Goal: Task Accomplishment & Management: Use online tool/utility

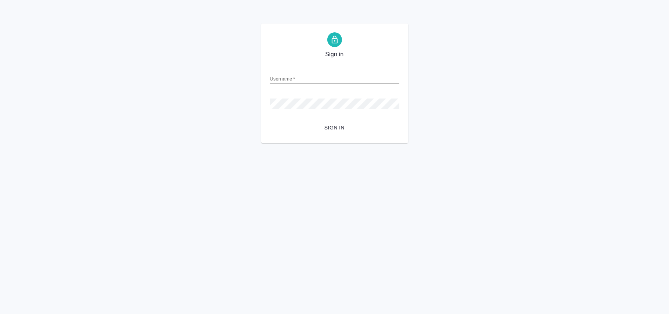
click at [62, 46] on div "Sign in Username   * Password   * urlPath   * /smartcat-project/68dbc8aad9a1227…" at bounding box center [334, 83] width 669 height 119
drag, startPoint x: 319, startPoint y: 81, endPoint x: 325, endPoint y: 83, distance: 5.9
click at [319, 81] on input "Username   *" at bounding box center [334, 78] width 129 height 10
type input "[PERSON_NAME][EMAIL_ADDRESS][DOMAIN_NAME]"
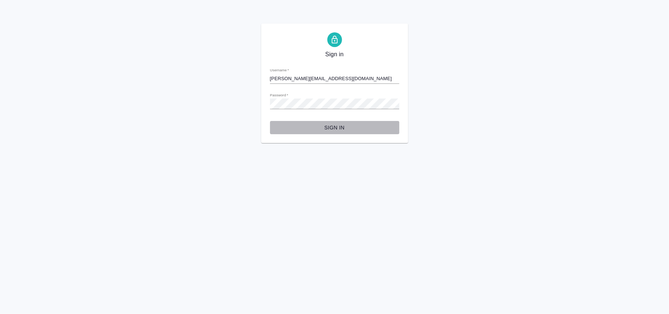
click at [334, 125] on span "Sign in" at bounding box center [335, 127] width 118 height 9
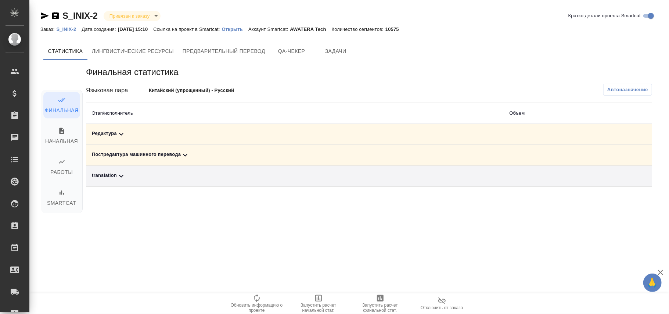
click at [618, 90] on span "Автоназначение" at bounding box center [627, 89] width 41 height 7
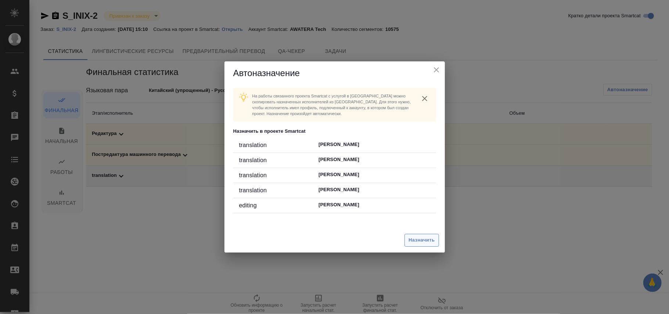
click at [428, 240] on span "Назначить" at bounding box center [422, 240] width 26 height 8
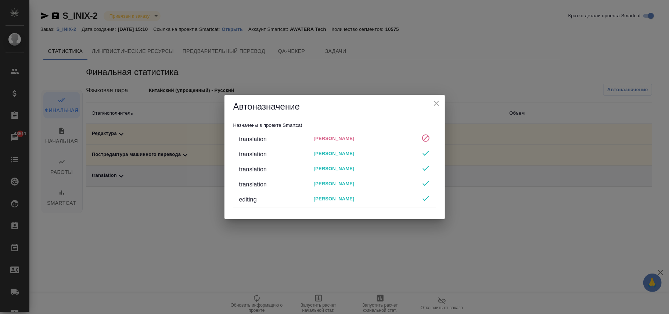
click at [438, 99] on icon "close" at bounding box center [436, 103] width 9 height 9
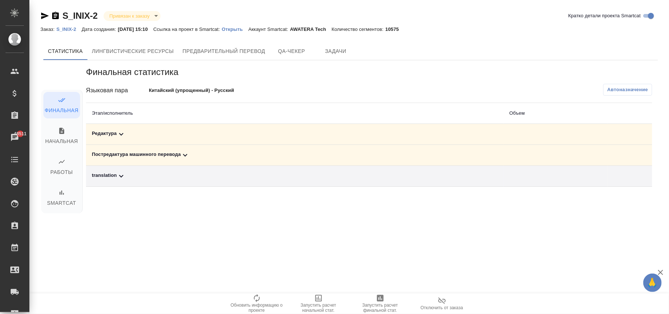
click at [115, 134] on div "Редактура" at bounding box center [295, 134] width 406 height 9
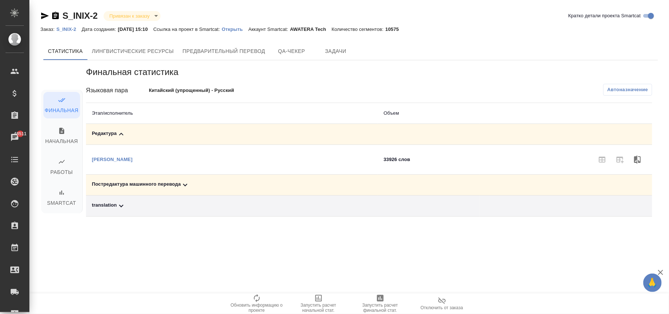
click at [166, 183] on div "Постредактура машинного перевода" at bounding box center [232, 184] width 280 height 9
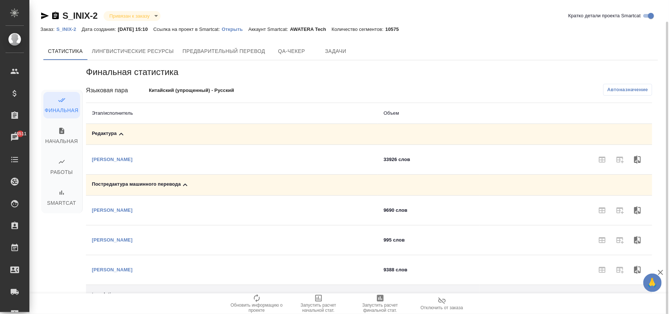
scroll to position [11, 0]
